Goal: Task Accomplishment & Management: Use online tool/utility

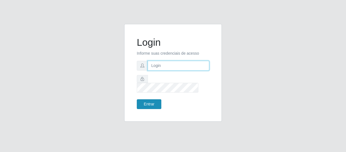
type input "[EMAIL_ADDRESS][DOMAIN_NAME]"
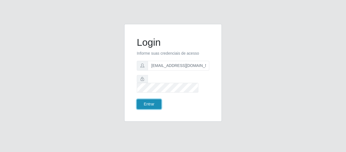
click at [148, 102] on button "Entrar" at bounding box center [149, 104] width 24 height 10
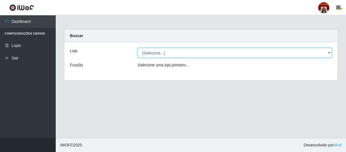
click at [148, 53] on select "[Selecione...] Mar Vermelho - Loja 04" at bounding box center [234, 53] width 194 height 10
select select "251"
click at [137, 48] on select "[Selecione...] Mar Vermelho - Loja 04" at bounding box center [234, 53] width 194 height 10
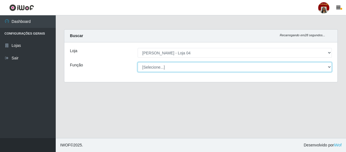
click at [156, 66] on select "[Selecione...] ASG ASG + ASG ++ Auxiliar de Depósito Auxiliar de Depósito + Aux…" at bounding box center [234, 67] width 194 height 10
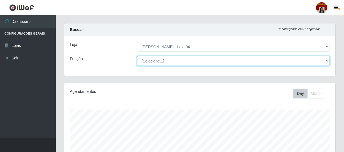
scroll to position [25, 0]
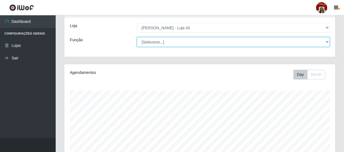
click at [196, 41] on select "[Selecione...] ASG ASG + ASG ++ Auxiliar de Depósito Auxiliar de Depósito + Aux…" at bounding box center [233, 42] width 193 height 10
select select "22"
click at [137, 37] on select "[Selecione...] ASG ASG + ASG ++ Auxiliar de Depósito Auxiliar de Depósito + Aux…" at bounding box center [233, 42] width 193 height 10
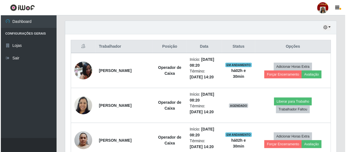
scroll to position [202, 0]
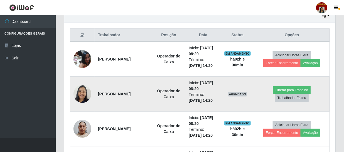
click at [82, 91] on img at bounding box center [82, 94] width 18 height 24
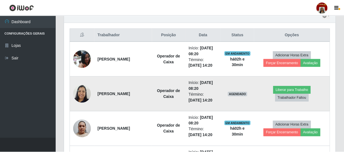
scroll to position [115, 269]
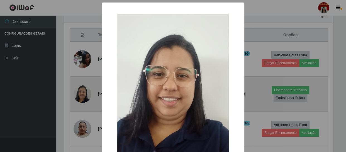
click at [82, 91] on div "× OK Cancel" at bounding box center [173, 76] width 346 height 152
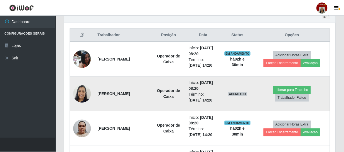
scroll to position [115, 271]
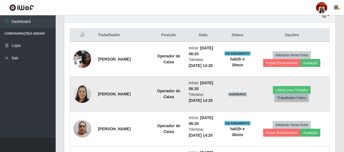
click at [296, 98] on button "Trabalhador Faltou" at bounding box center [292, 98] width 34 height 8
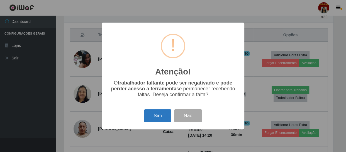
click at [152, 115] on button "Sim" at bounding box center [157, 115] width 27 height 13
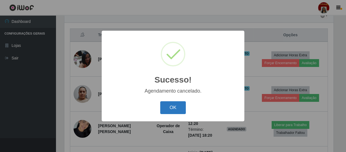
click at [172, 101] on button "OK" at bounding box center [173, 107] width 26 height 13
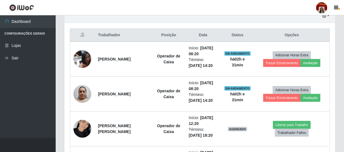
scroll to position [177, 0]
